Goal: Task Accomplishment & Management: Use online tool/utility

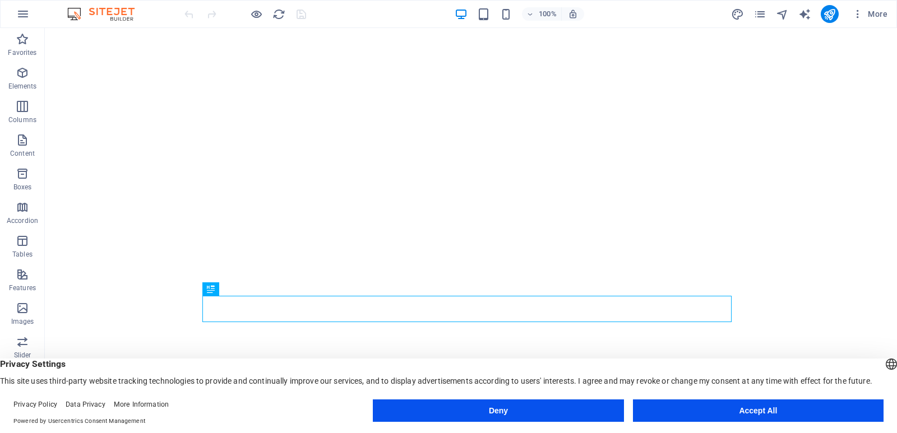
click at [706, 404] on button "Accept All" at bounding box center [758, 411] width 251 height 22
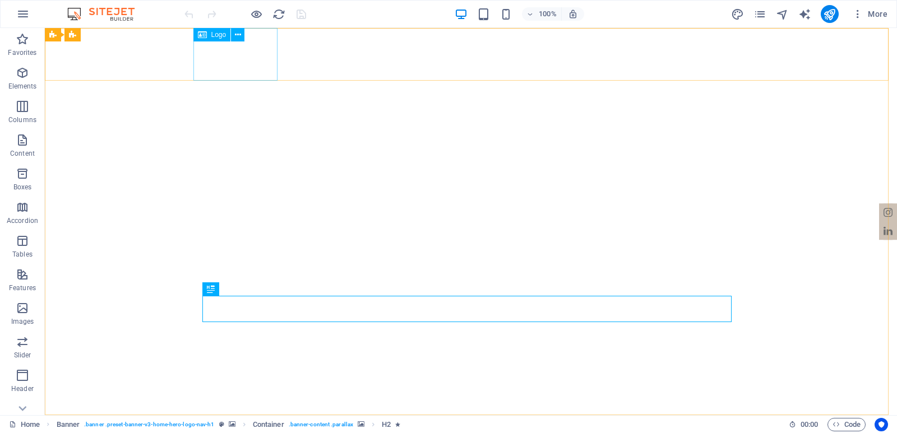
click at [236, 35] on icon at bounding box center [238, 35] width 6 height 12
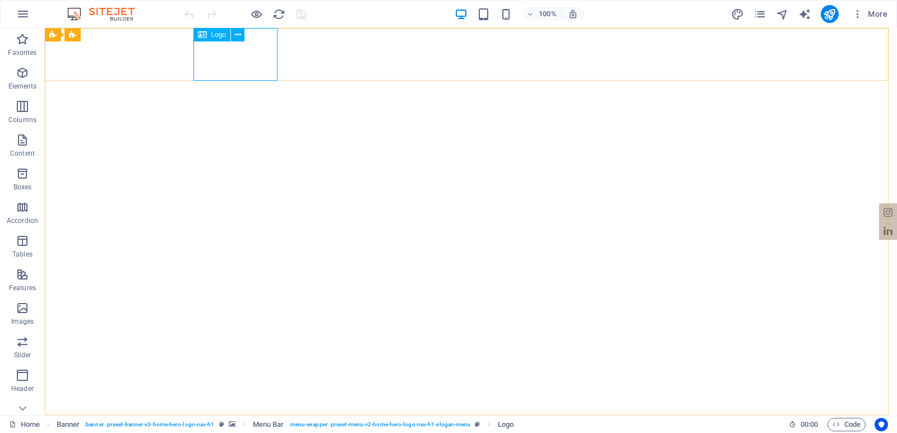
click at [237, 38] on icon at bounding box center [238, 35] width 6 height 12
click at [240, 34] on icon at bounding box center [238, 35] width 6 height 12
click at [239, 36] on icon at bounding box center [238, 35] width 6 height 12
click at [238, 38] on icon at bounding box center [238, 35] width 6 height 12
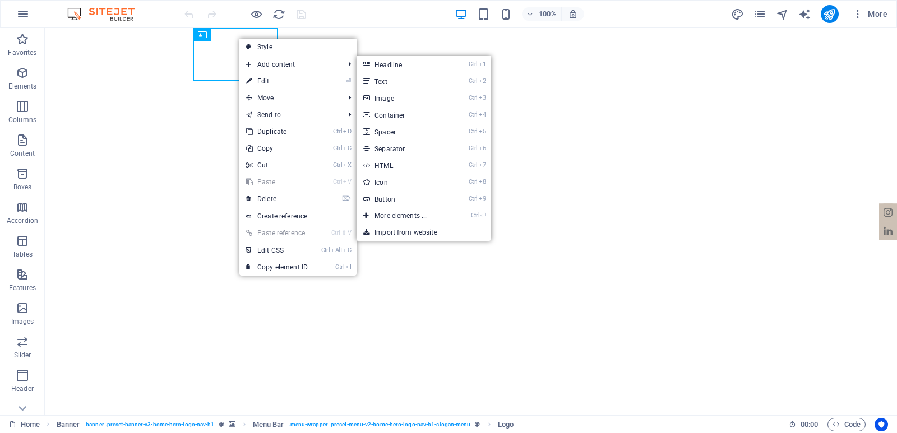
drag, startPoint x: 20, startPoint y: 56, endPoint x: 262, endPoint y: 85, distance: 243.9
click at [262, 85] on link "⏎ Edit" at bounding box center [276, 81] width 75 height 17
select select "px"
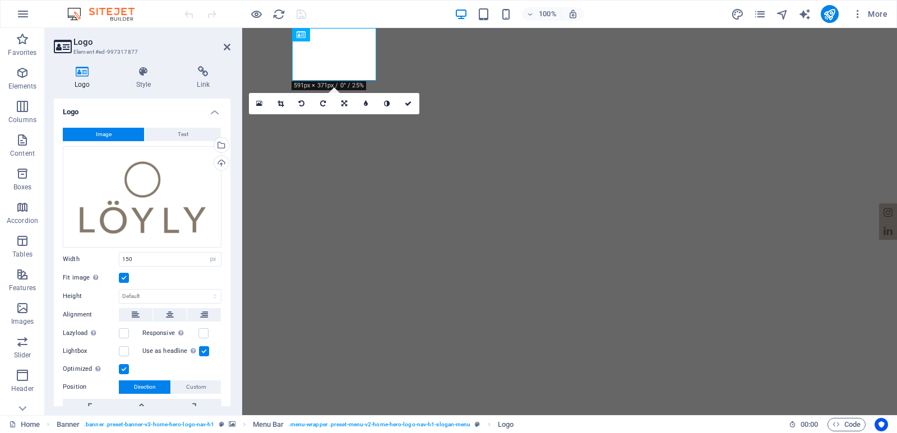
click at [220, 146] on div "Select files from the file manager, stock photos, or upload file(s)" at bounding box center [220, 146] width 17 height 17
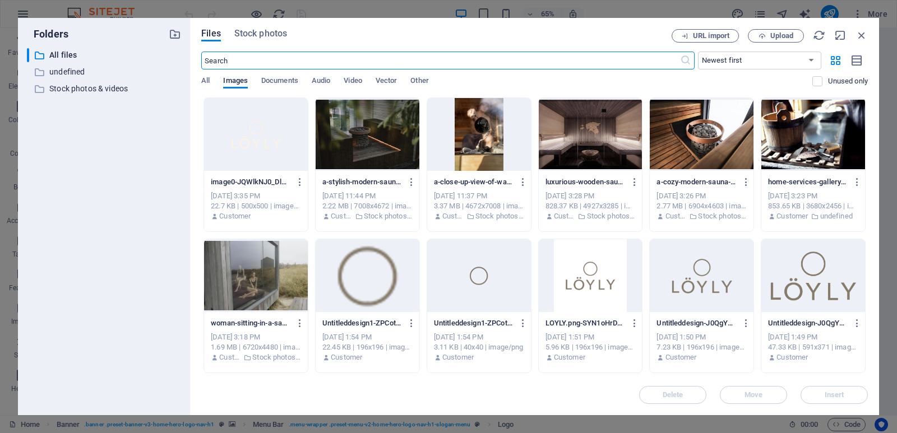
click at [275, 146] on div at bounding box center [256, 134] width 104 height 73
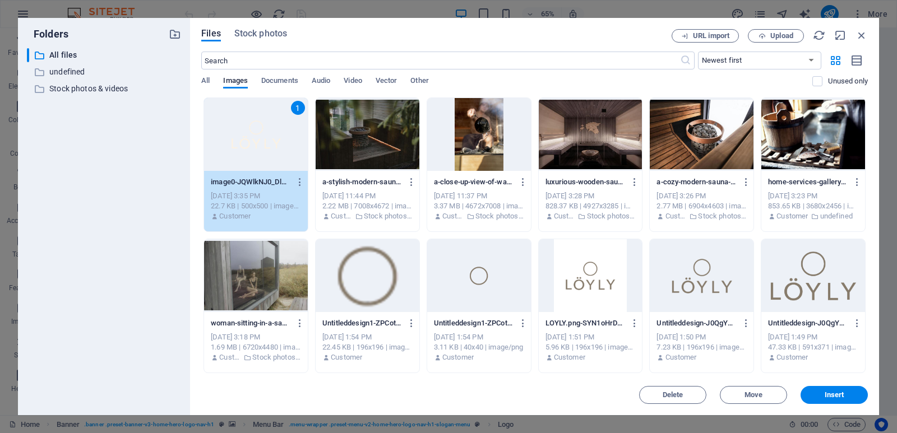
click at [826, 395] on span "Insert" at bounding box center [835, 395] width 20 height 7
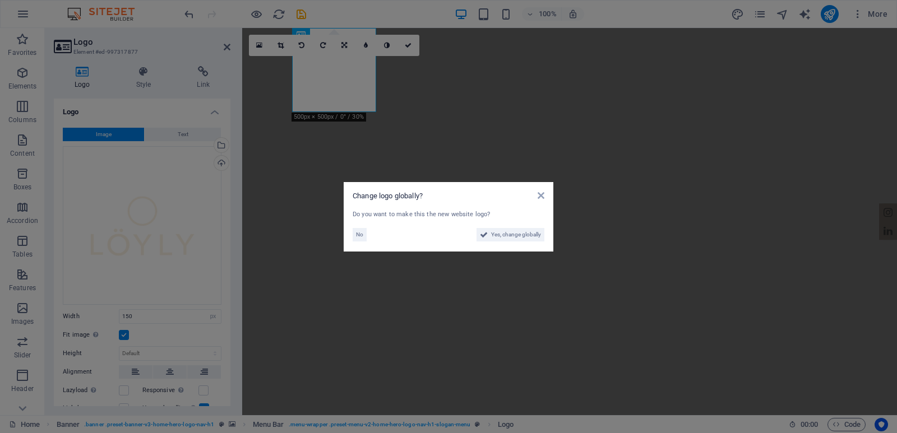
click at [505, 232] on span "Yes, change globally" at bounding box center [516, 234] width 50 height 13
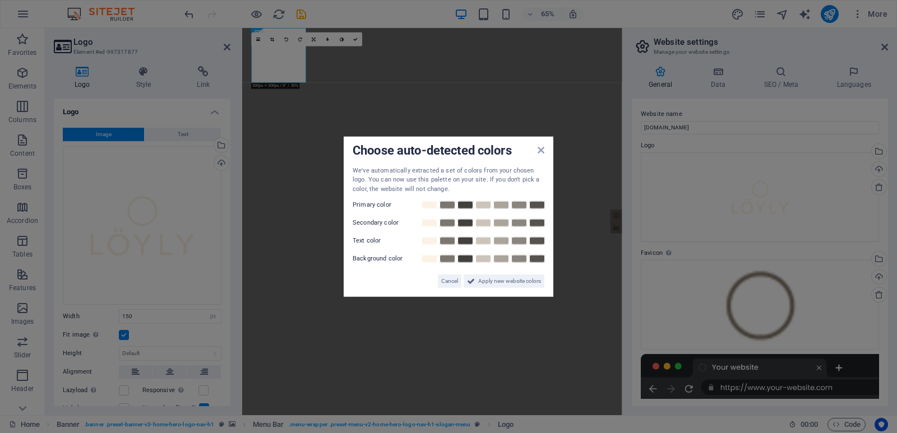
click at [450, 280] on span "Cancel" at bounding box center [449, 281] width 17 height 13
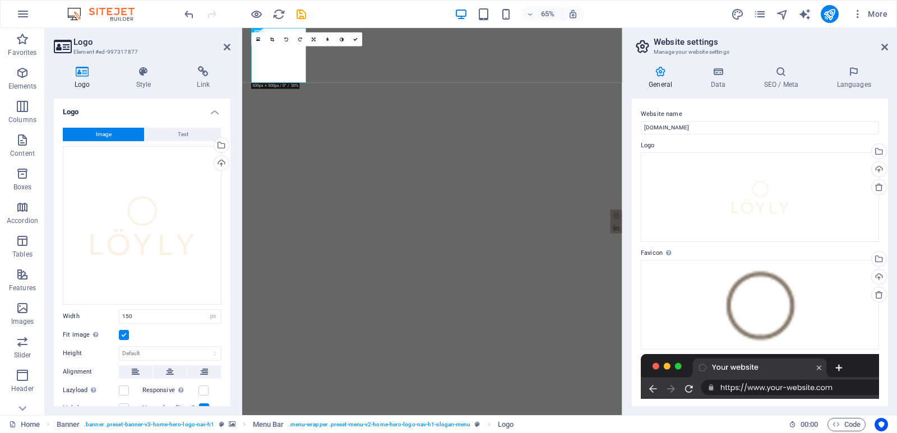
click at [884, 49] on icon at bounding box center [884, 47] width 7 height 9
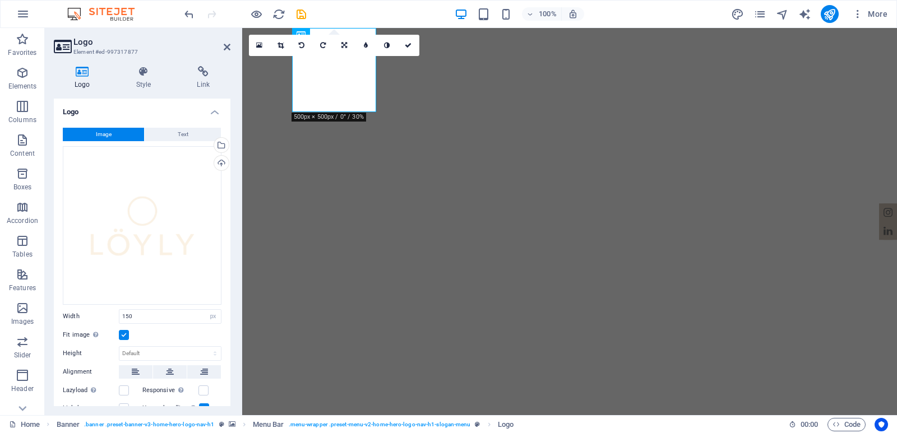
click at [224, 44] on icon at bounding box center [227, 47] width 7 height 9
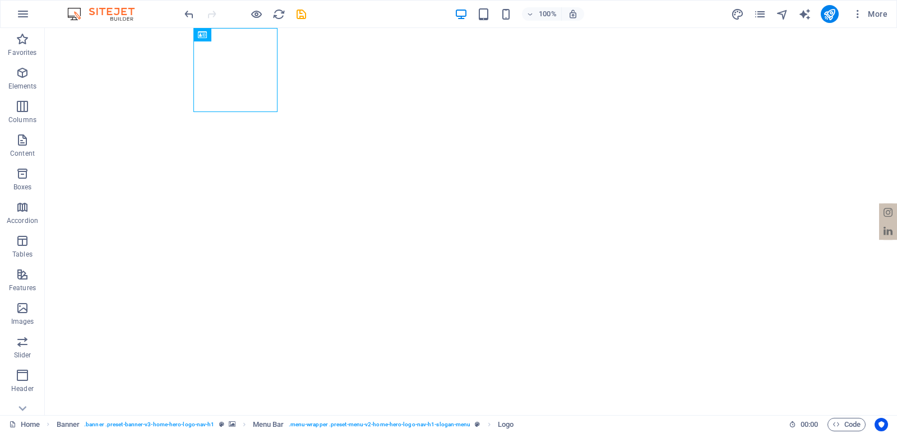
click at [303, 17] on icon "save" at bounding box center [301, 14] width 13 height 13
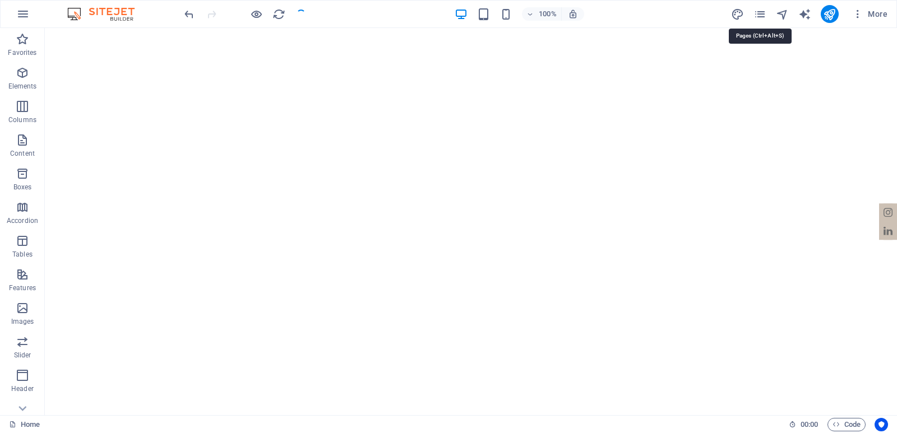
click at [760, 13] on icon "pages" at bounding box center [759, 14] width 13 height 13
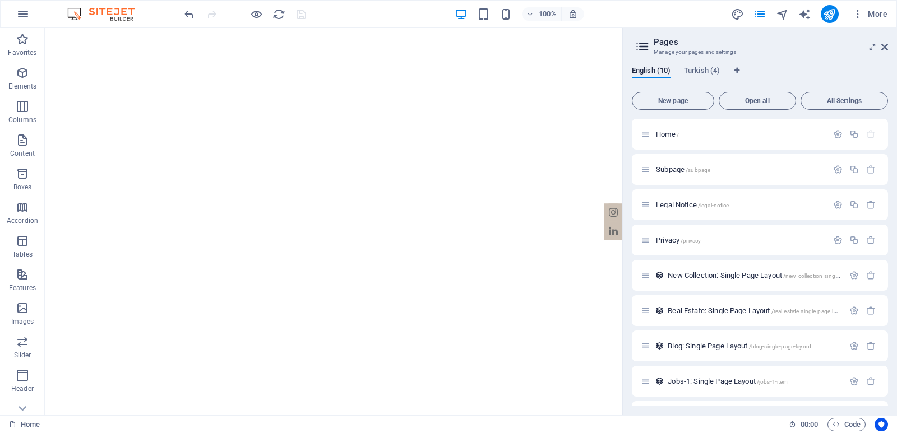
click at [701, 66] on span "Turkish (4)" at bounding box center [702, 72] width 36 height 16
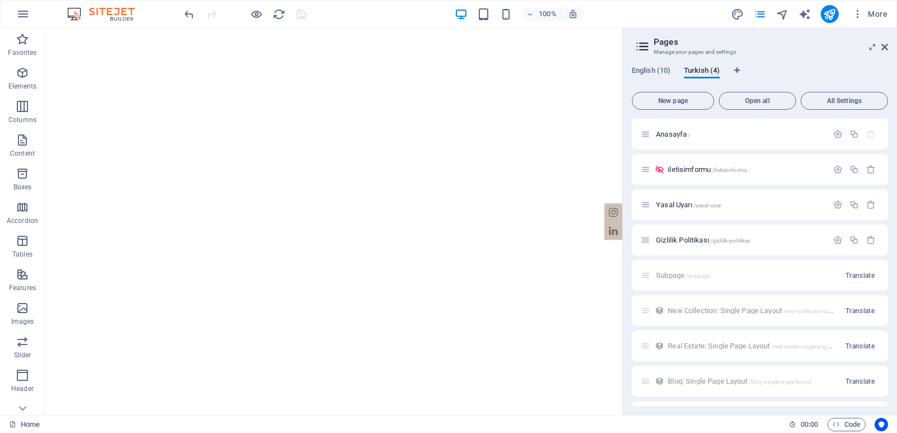
click at [674, 129] on div "Anasayfa /" at bounding box center [734, 134] width 187 height 13
click at [673, 138] on div "Anasayfa /" at bounding box center [734, 134] width 187 height 13
click at [673, 134] on span "Anasayfa /" at bounding box center [673, 134] width 34 height 8
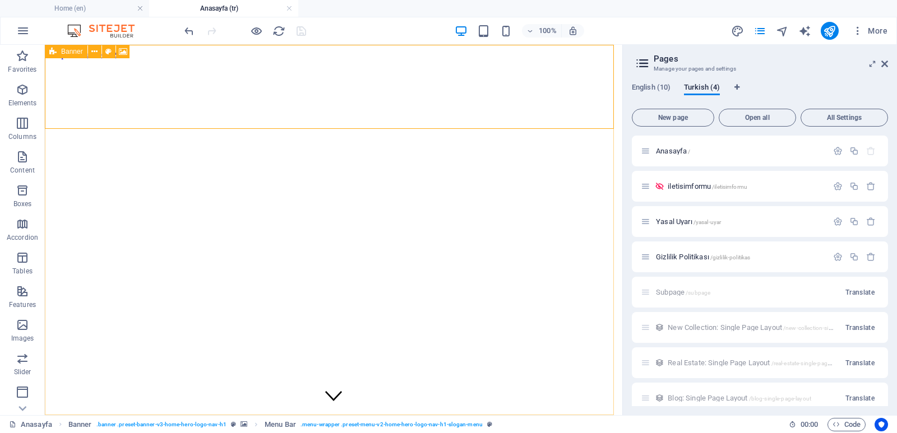
click at [97, 49] on icon at bounding box center [94, 52] width 6 height 12
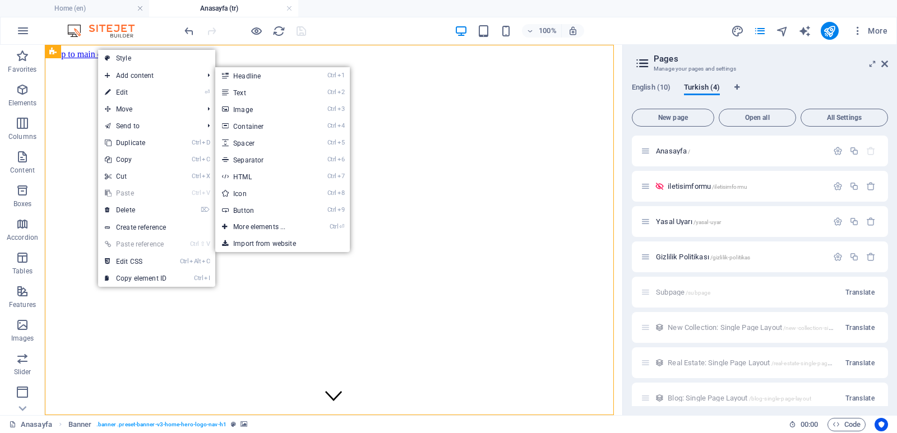
click at [135, 88] on link "⏎ Edit" at bounding box center [135, 92] width 75 height 17
select select "vh"
select select "header"
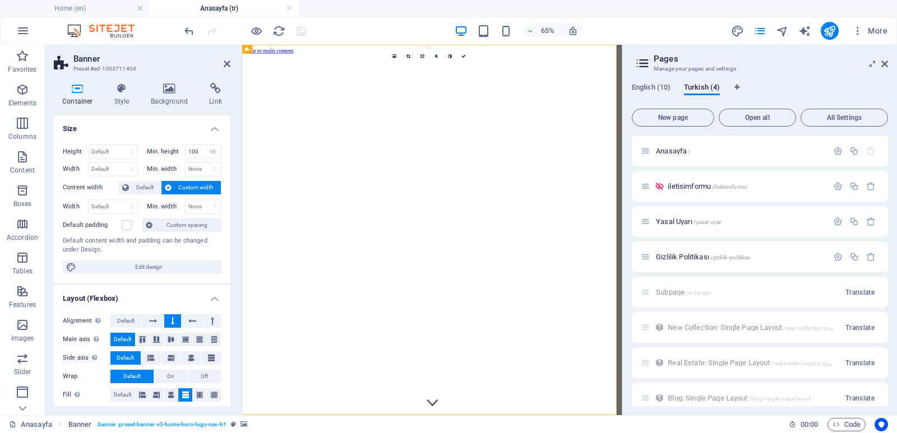
click at [177, 87] on icon at bounding box center [169, 88] width 54 height 11
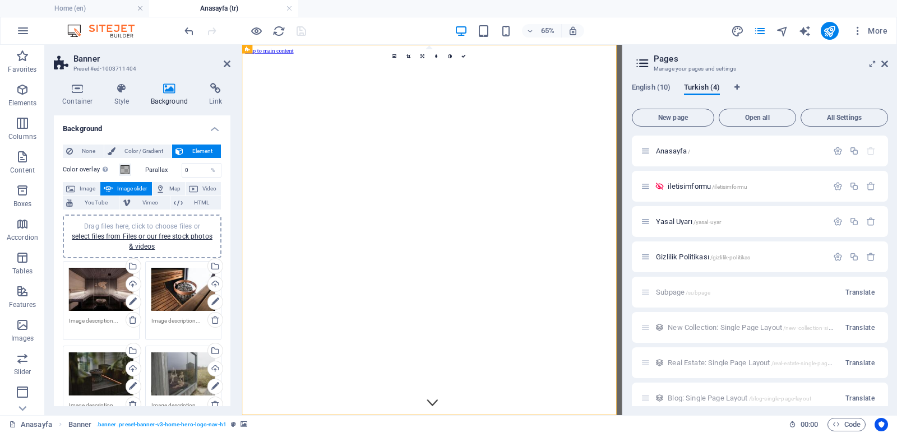
click at [121, 94] on h4 "Style" at bounding box center [124, 95] width 36 height 24
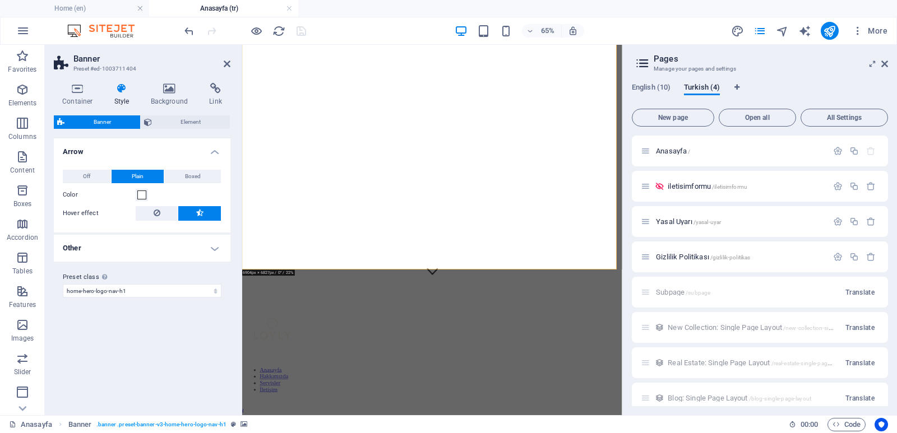
scroll to position [224, 0]
click at [274, 49] on icon at bounding box center [274, 49] width 4 height 8
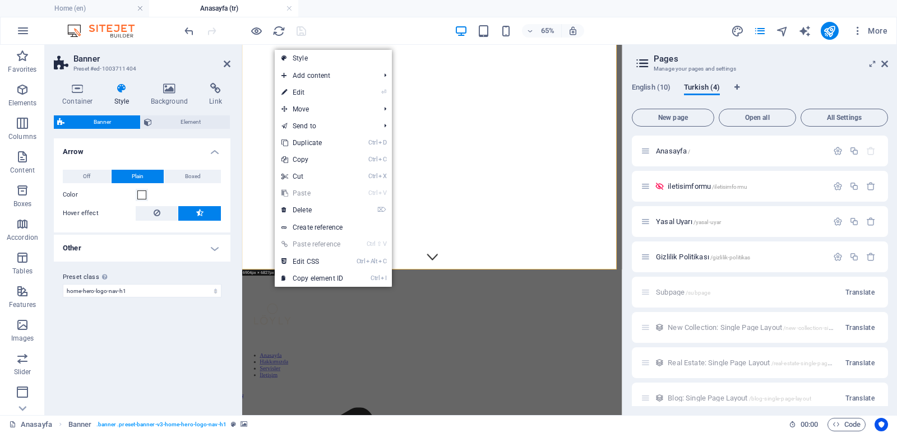
click at [308, 89] on link "⏎ Edit" at bounding box center [312, 92] width 75 height 17
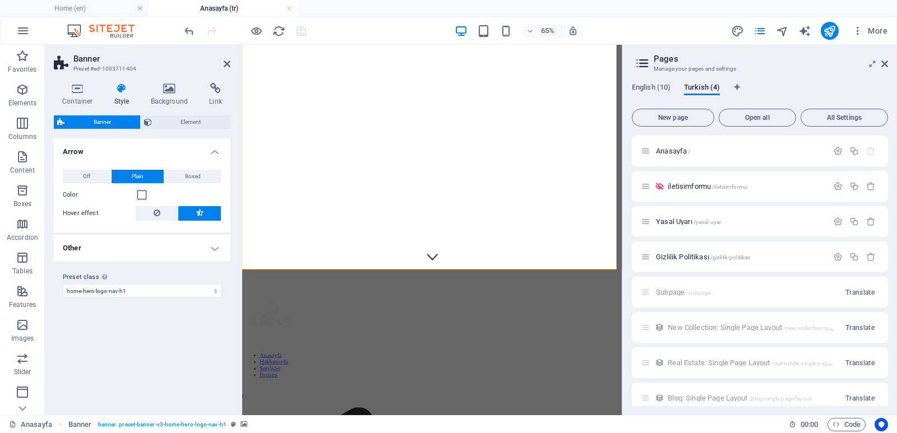
click at [156, 119] on span "Element" at bounding box center [191, 121] width 72 height 13
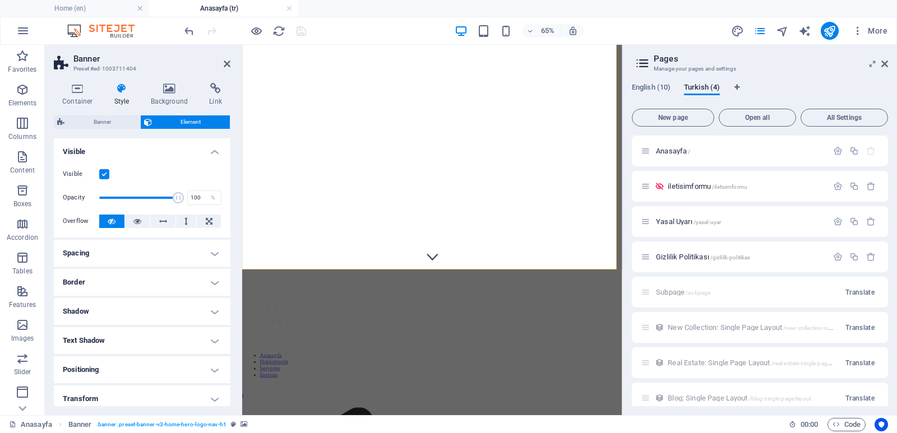
click at [96, 121] on span "Banner" at bounding box center [102, 121] width 69 height 13
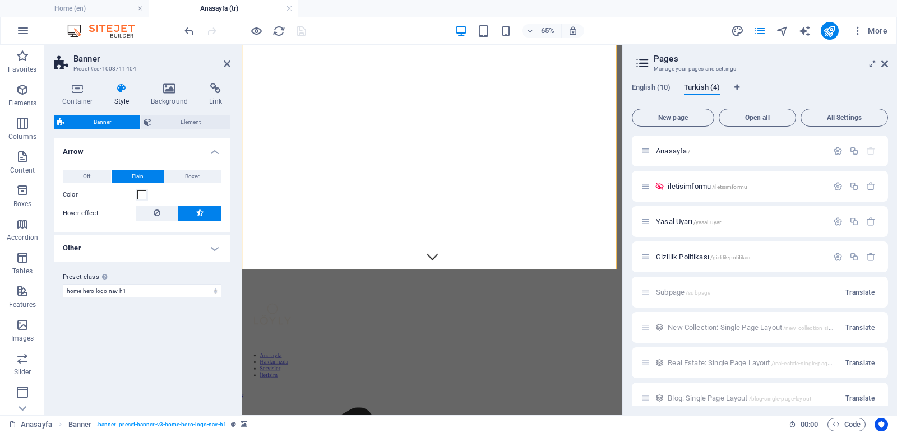
click at [160, 92] on icon at bounding box center [169, 88] width 54 height 11
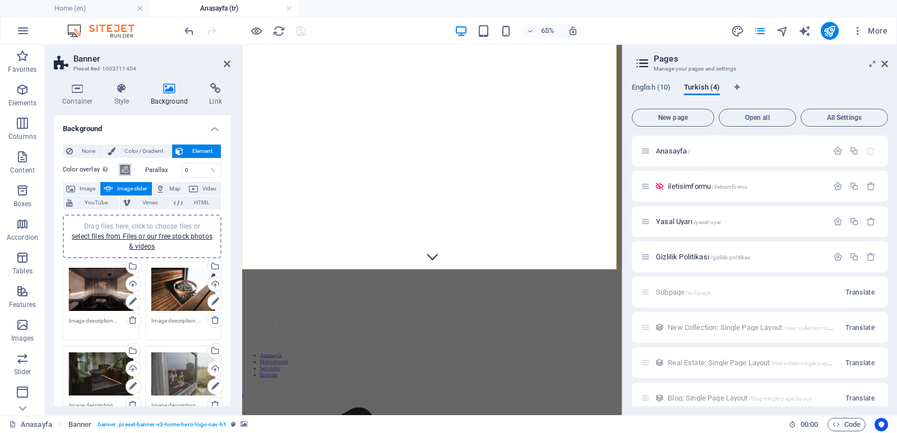
click at [126, 168] on span at bounding box center [125, 169] width 9 height 9
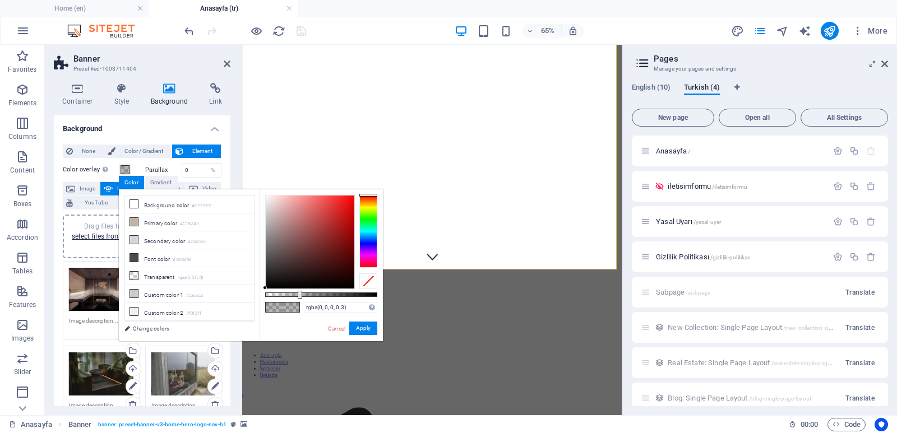
click at [144, 220] on li "Primary color #C1B2A3" at bounding box center [189, 223] width 129 height 18
type input "rgba(193, 178, 163, 0.3)"
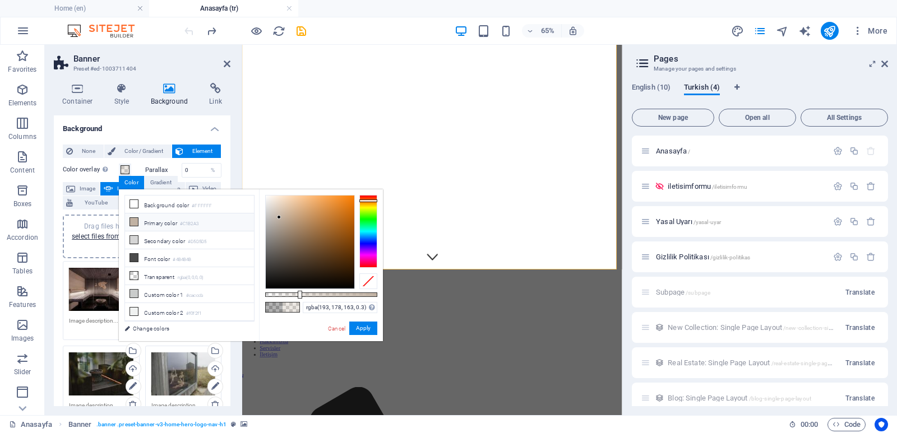
click at [154, 223] on li "Primary color #C1B2A3" at bounding box center [189, 223] width 129 height 18
click at [333, 325] on link "Cancel" at bounding box center [337, 329] width 20 height 8
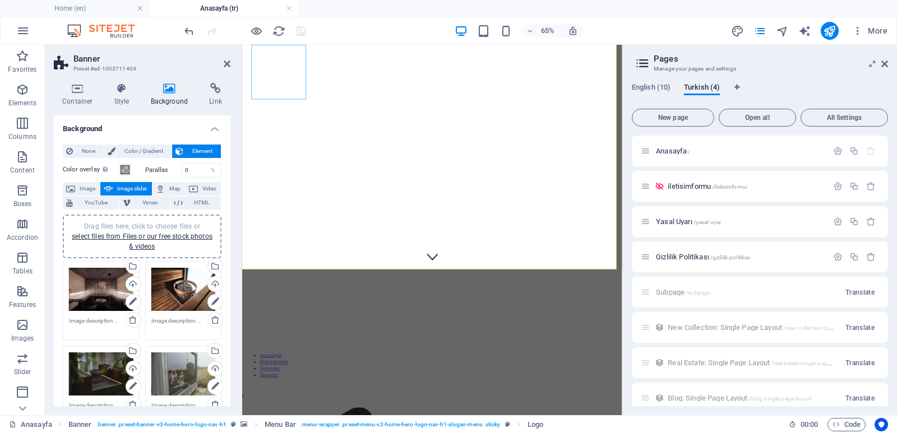
click at [885, 63] on icon at bounding box center [884, 63] width 7 height 9
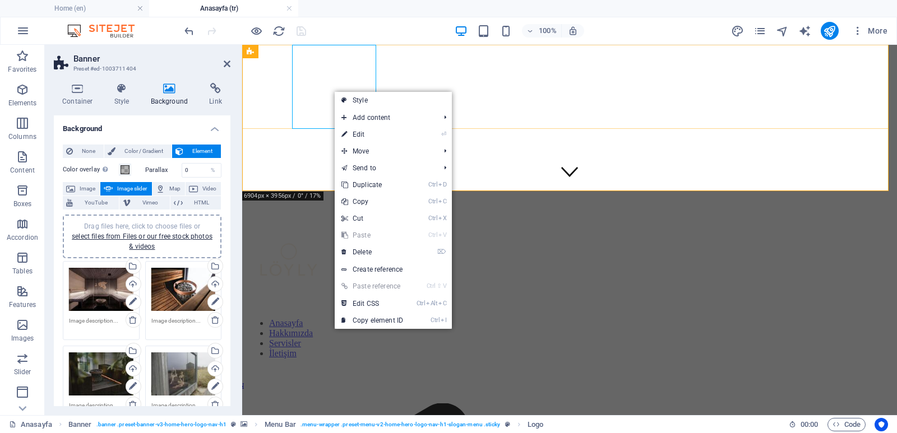
click at [335, 218] on div at bounding box center [570, 262] width 646 height 89
click at [337, 218] on div at bounding box center [570, 262] width 646 height 89
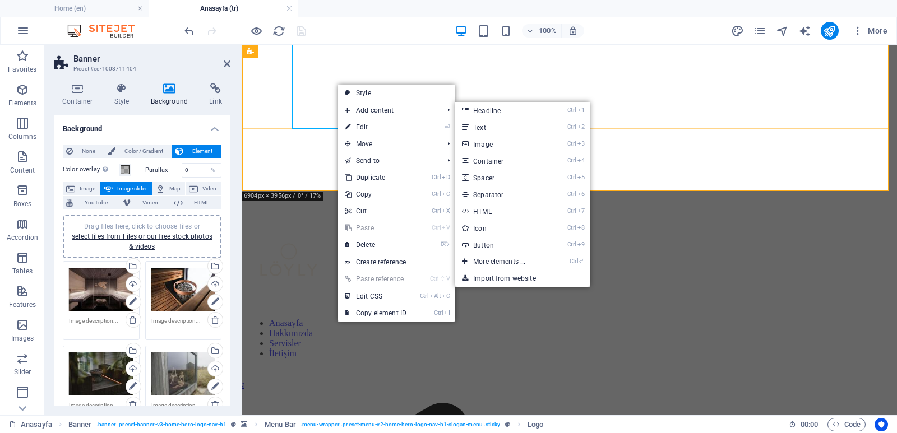
click at [335, 218] on div at bounding box center [570, 262] width 646 height 89
